Goal: Find specific page/section: Find specific page/section

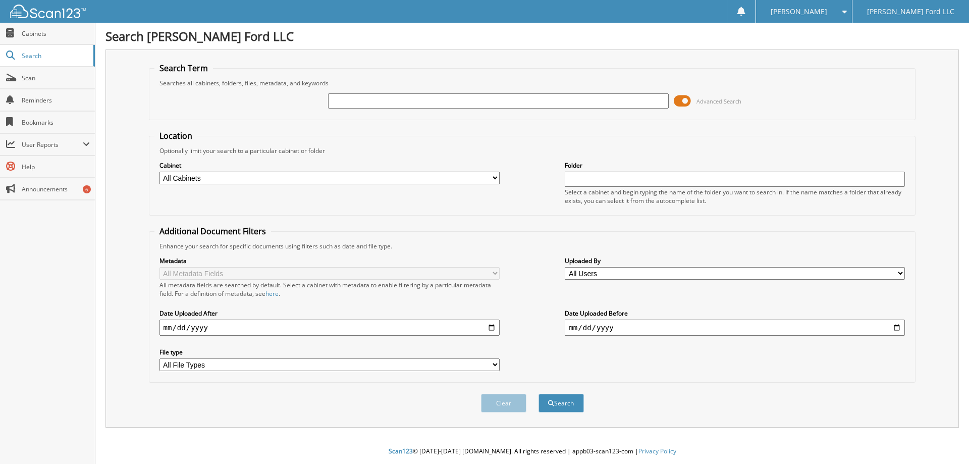
click at [580, 108] on div at bounding box center [498, 100] width 340 height 17
type input "[PERSON_NAME]"
click at [538, 393] on button "Search" at bounding box center [560, 402] width 45 height 19
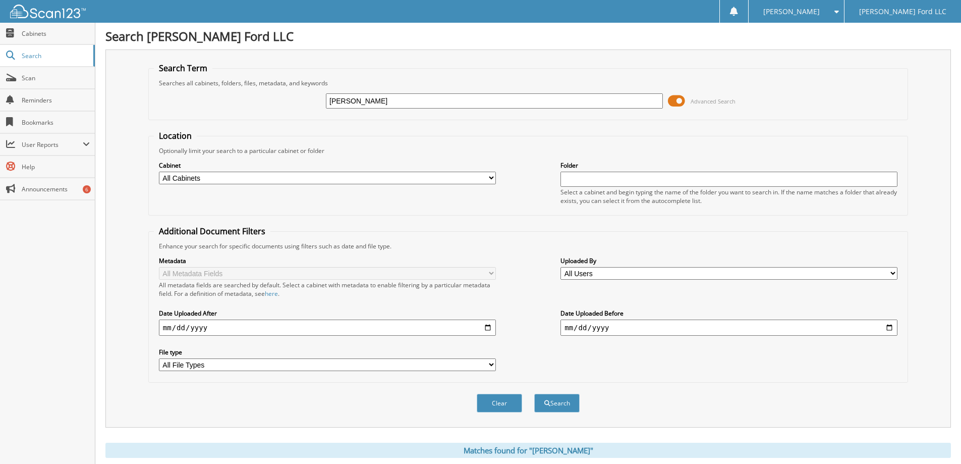
click at [680, 103] on span at bounding box center [676, 100] width 17 height 15
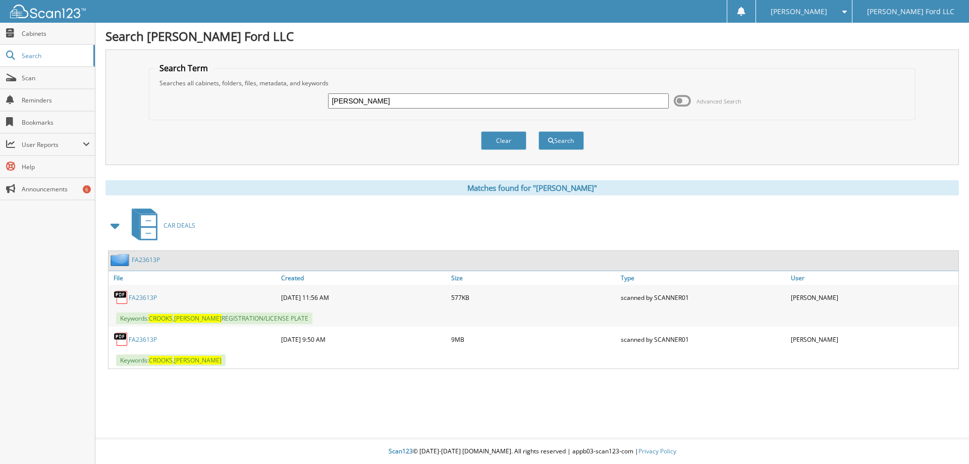
click at [145, 340] on link "FA23613P" at bounding box center [143, 339] width 28 height 9
